Goal: Use online tool/utility: Utilize a website feature to perform a specific function

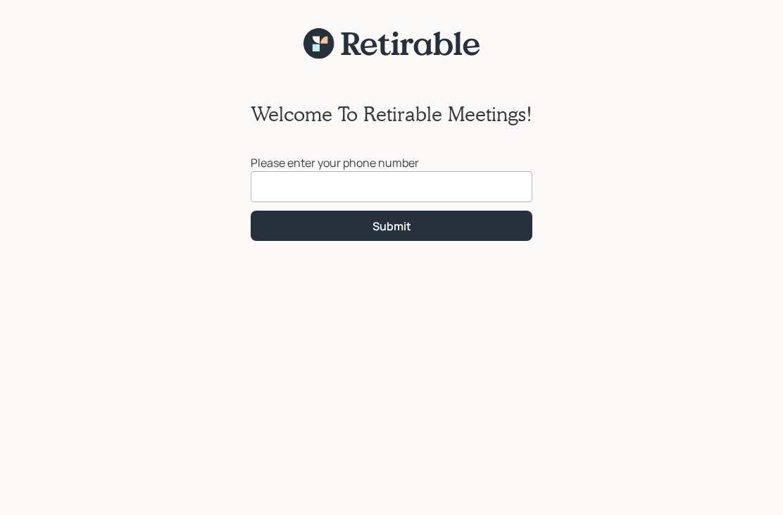
click at [308, 179] on input at bounding box center [392, 186] width 282 height 31
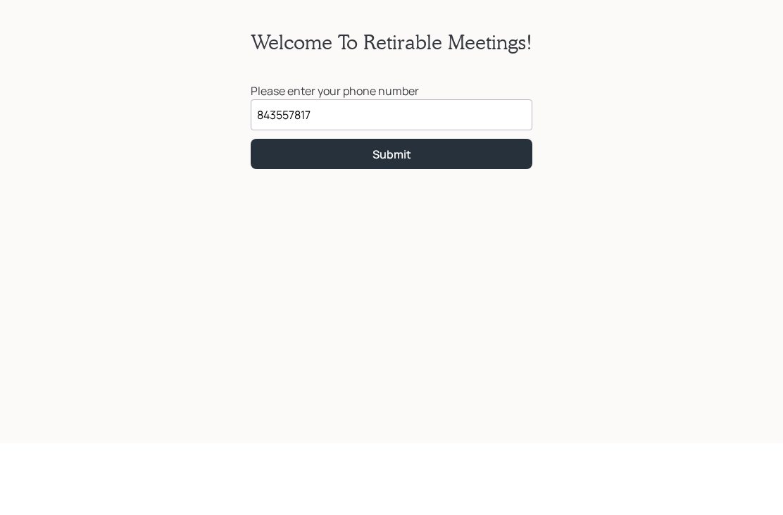
type input "[PHONE_NUMBER]"
click at [411, 210] on button "Submit" at bounding box center [392, 225] width 282 height 30
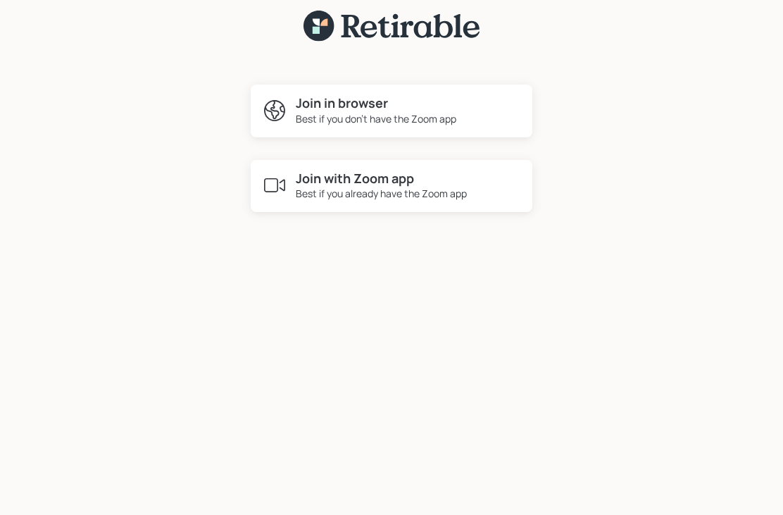
click at [366, 186] on div "Best if you already have the Zoom app" at bounding box center [381, 193] width 171 height 15
click at [428, 171] on h4 "Join with Zoom app" at bounding box center [381, 178] width 171 height 15
